Goal: Book appointment/travel/reservation

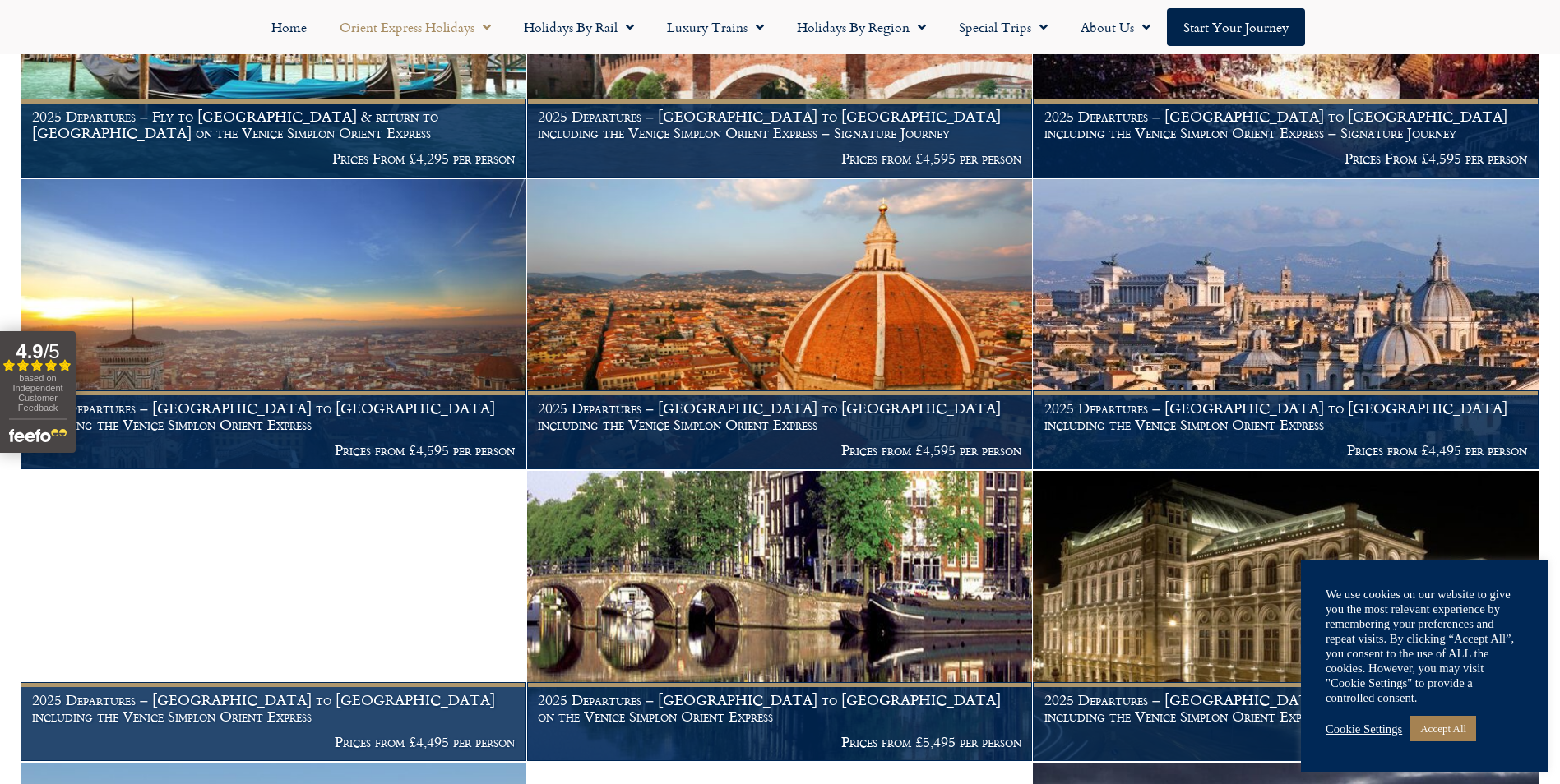
scroll to position [1069, 0]
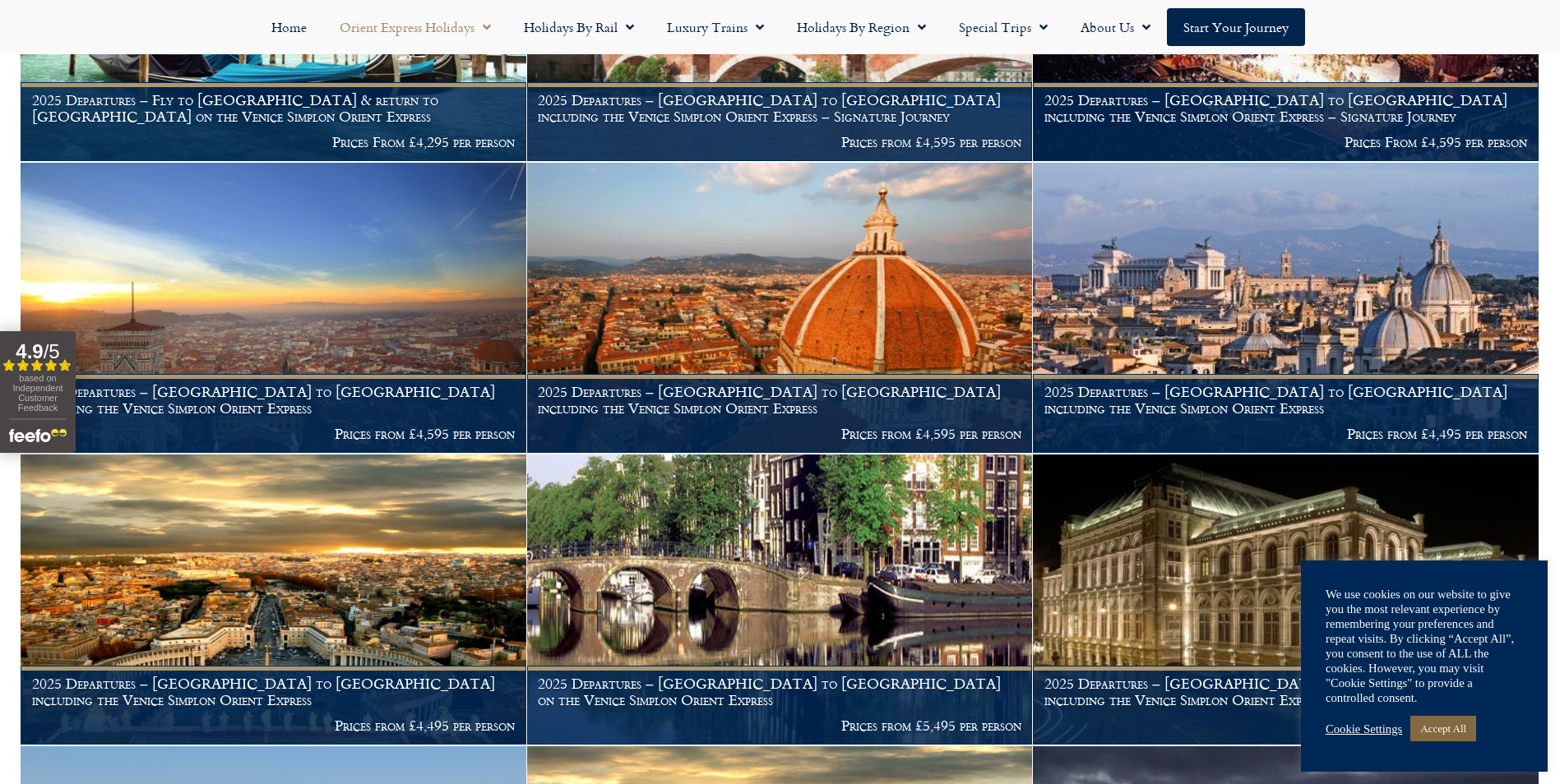
click at [1459, 725] on link "Accept All" at bounding box center [1443, 729] width 66 height 26
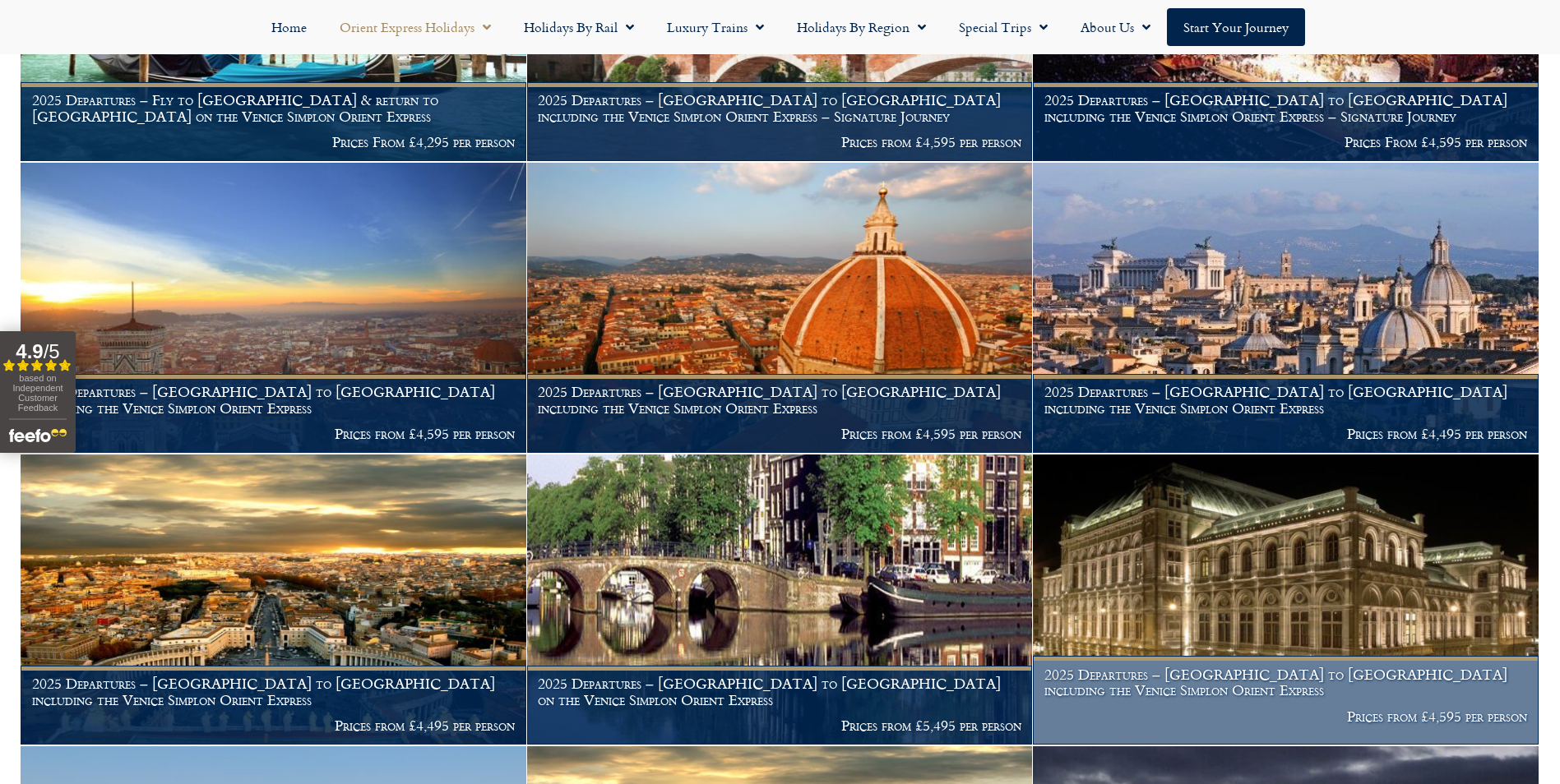
scroll to position [1316, 0]
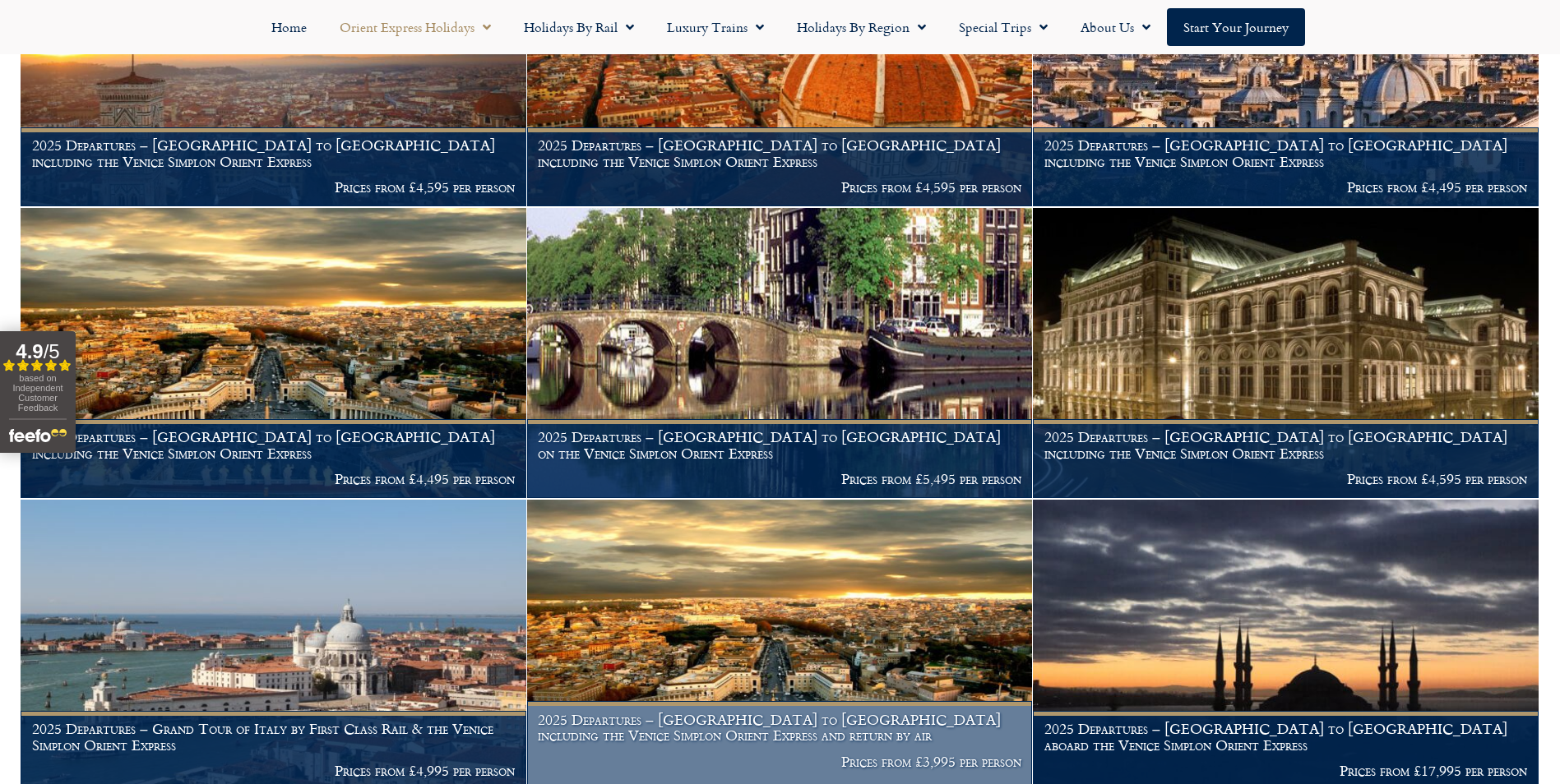
click at [808, 574] on img at bounding box center [780, 645] width 506 height 290
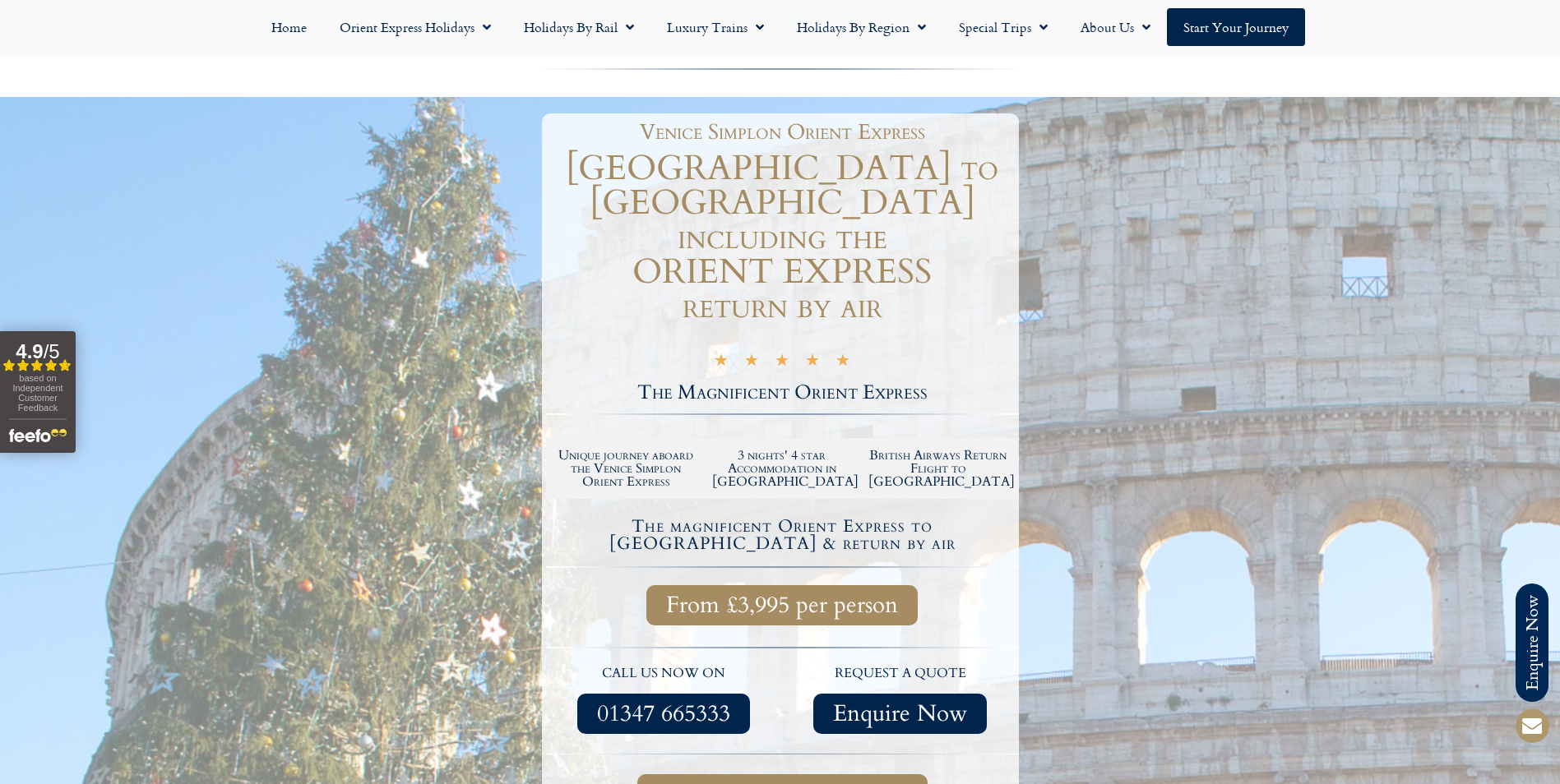
scroll to position [165, 0]
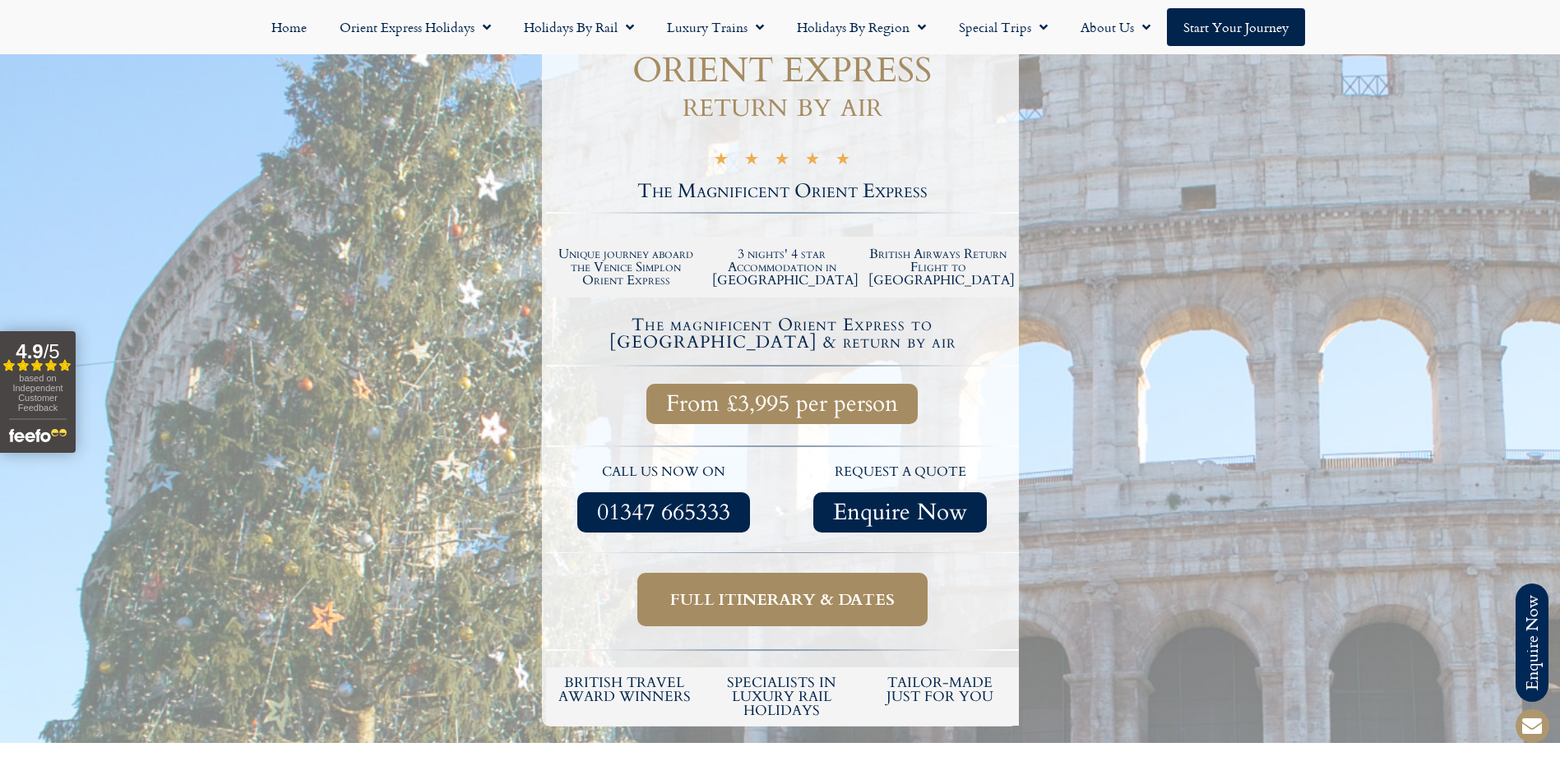
click at [808, 590] on span "Full itinerary & dates" at bounding box center [782, 600] width 225 height 20
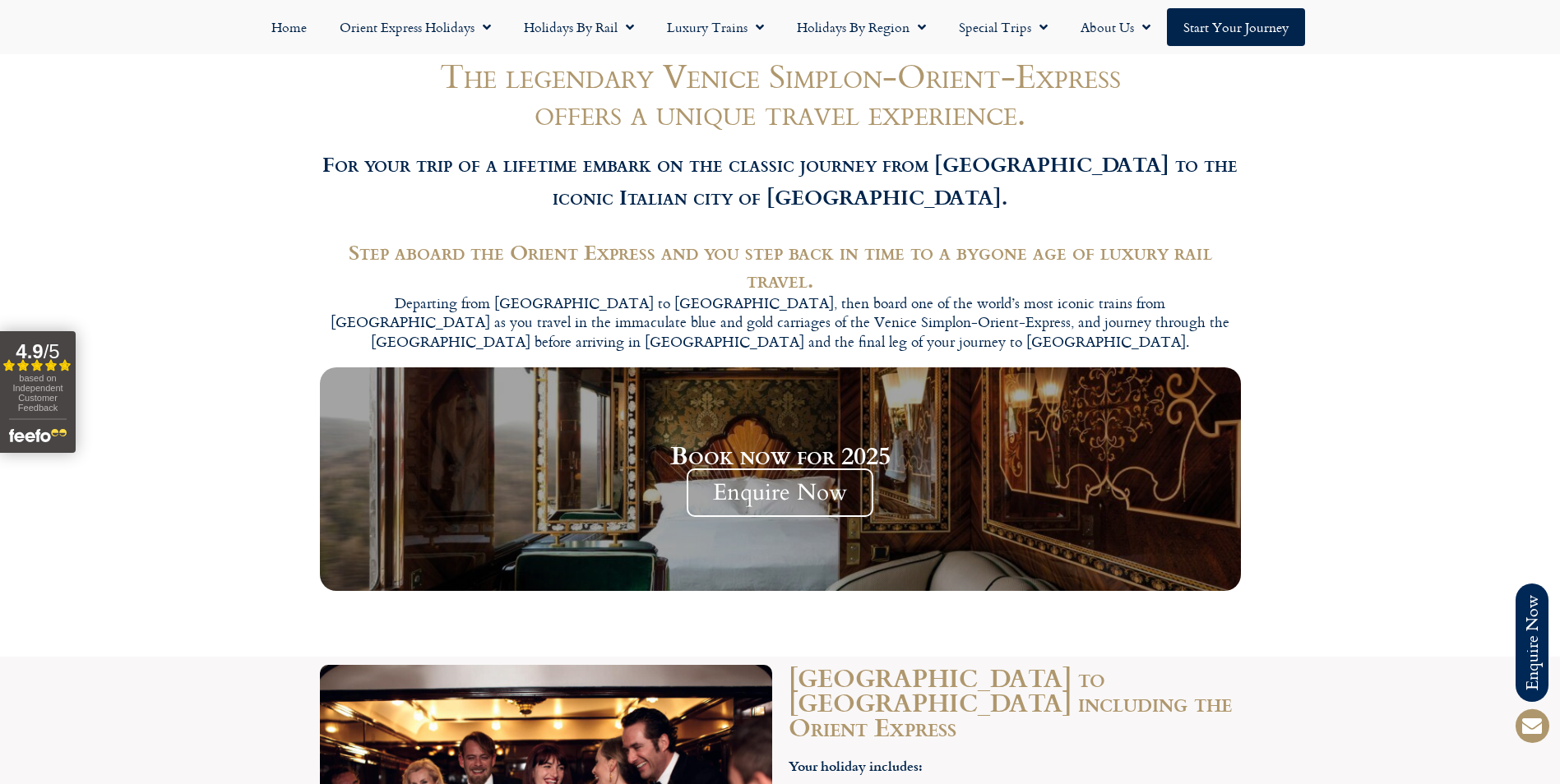
scroll to position [1375, 0]
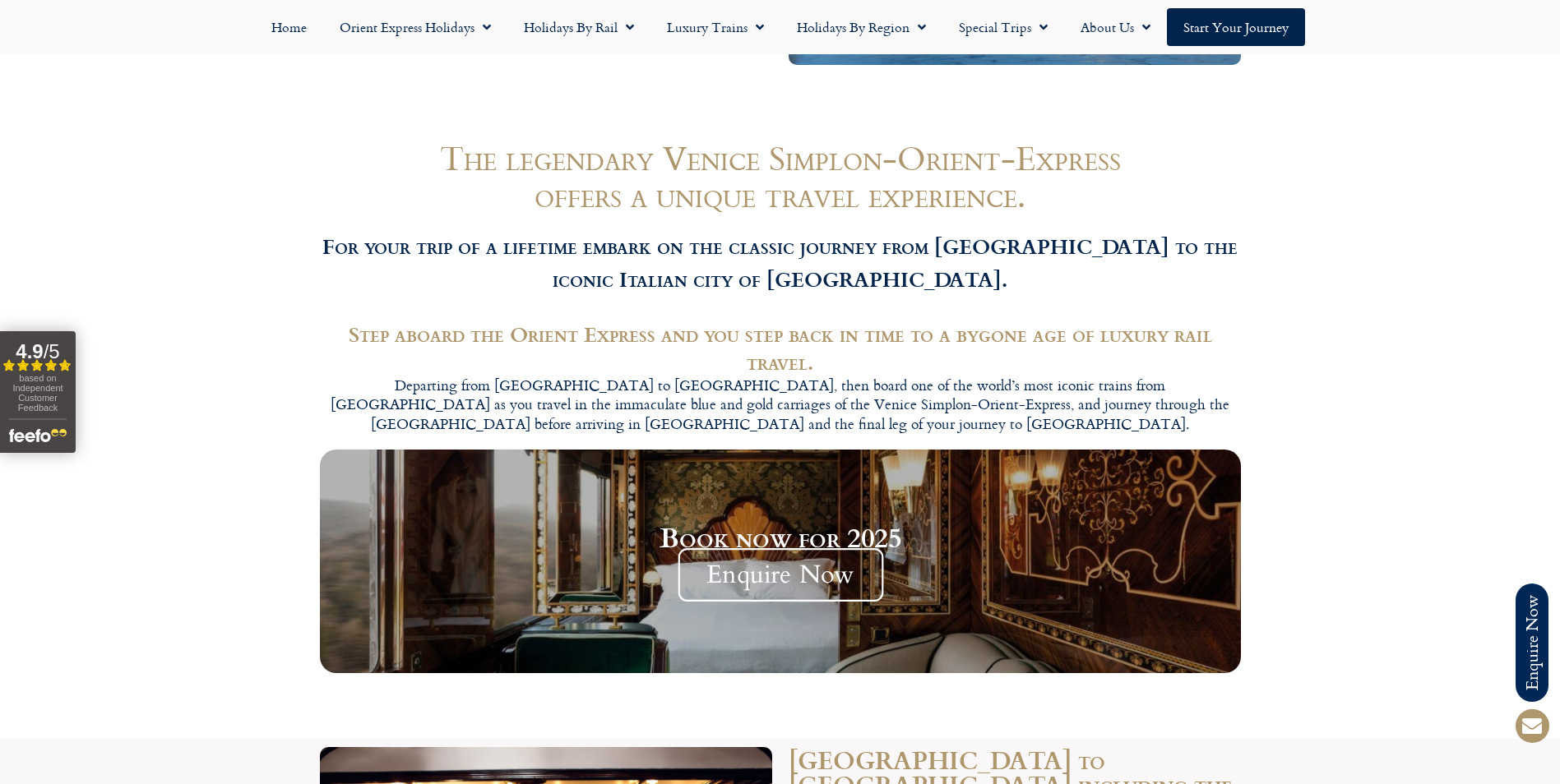
click at [753, 548] on span "Enquire Now" at bounding box center [780, 575] width 205 height 54
